Goal: Check status: Check status

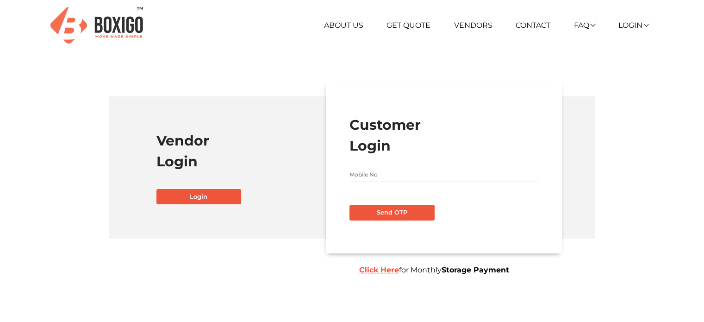
click at [368, 148] on h1 "Customer Login" at bounding box center [443, 135] width 189 height 42
click at [363, 164] on form "Customer Login Send OTP Click Here for Monthly Storage Payment" at bounding box center [443, 166] width 189 height 105
click at [360, 174] on input "text" at bounding box center [443, 174] width 189 height 15
type input "9910305155"
click at [383, 221] on div "Customer Login 9910305155 Send OTP Click Here for Monthly Storage Payment" at bounding box center [444, 167] width 236 height 172
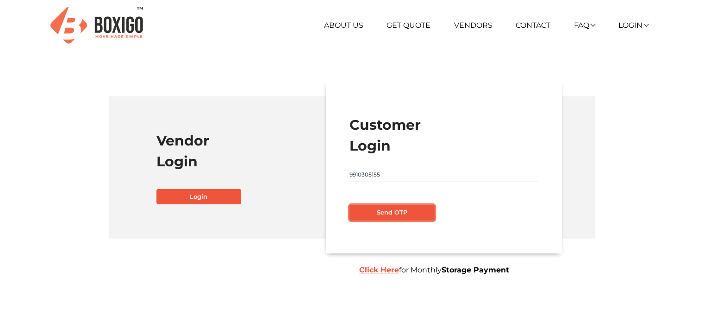
click at [385, 214] on button "Send OTP" at bounding box center [391, 212] width 85 height 16
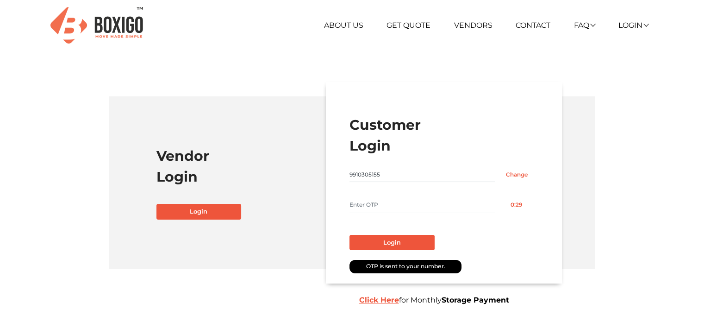
click at [370, 201] on input "text" at bounding box center [421, 204] width 145 height 15
type input "9185"
click at [366, 239] on button "Login" at bounding box center [391, 243] width 85 height 16
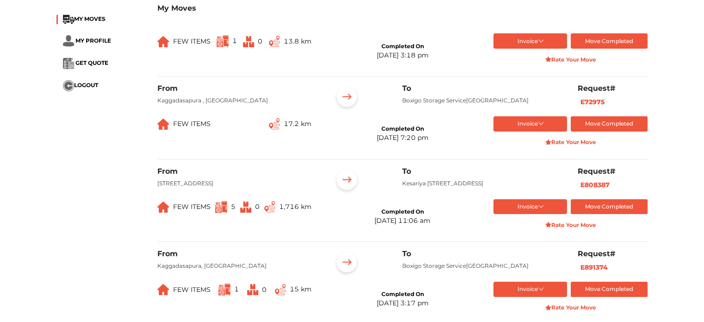
scroll to position [96, 0]
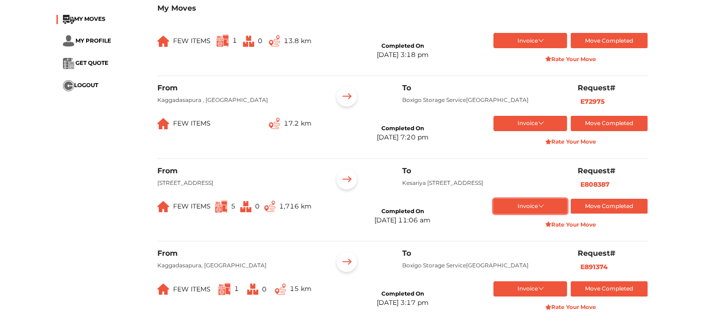
click at [524, 214] on button "Invoice" at bounding box center [530, 205] width 74 height 15
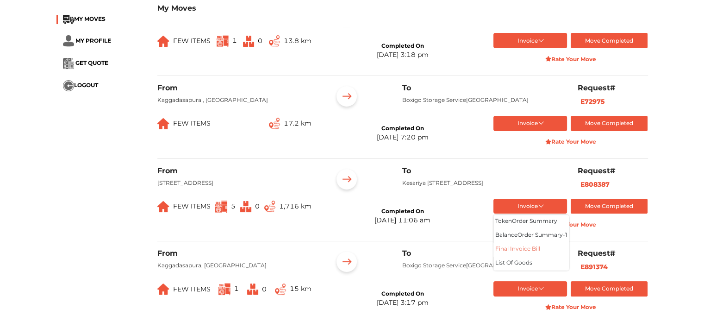
click at [520, 256] on button "Final Invoice Bill" at bounding box center [530, 249] width 75 height 14
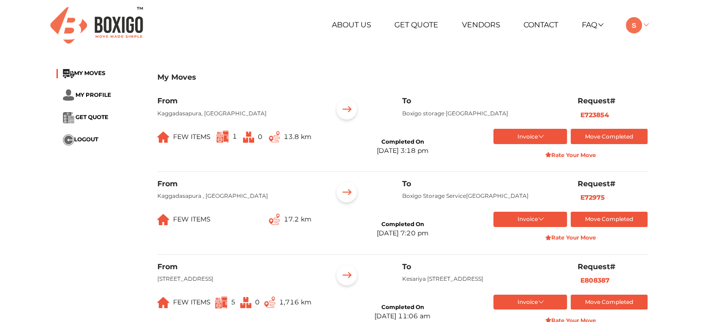
click at [645, 24] on link at bounding box center [636, 24] width 22 height 9
click at [650, 94] on button "LOGOUT" at bounding box center [662, 90] width 74 height 17
